Goal: Navigation & Orientation: Find specific page/section

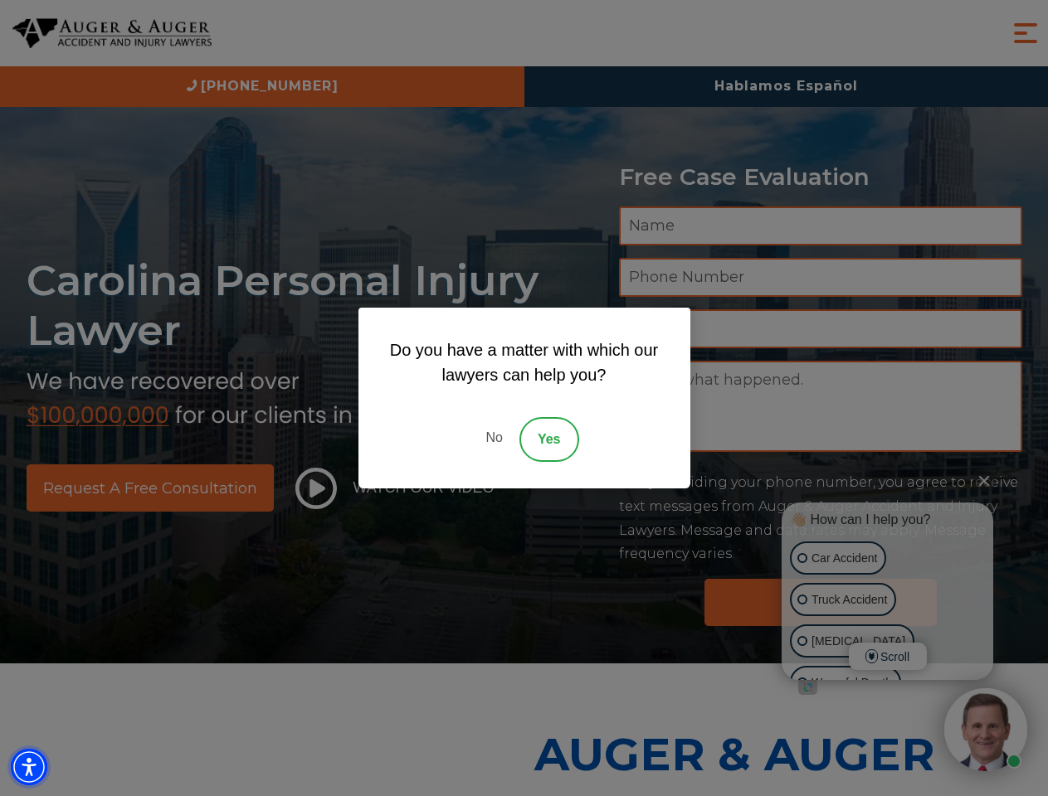
click at [29, 767] on img "Accessibility Menu" at bounding box center [29, 767] width 37 height 37
